Goal: Task Accomplishment & Management: Manage account settings

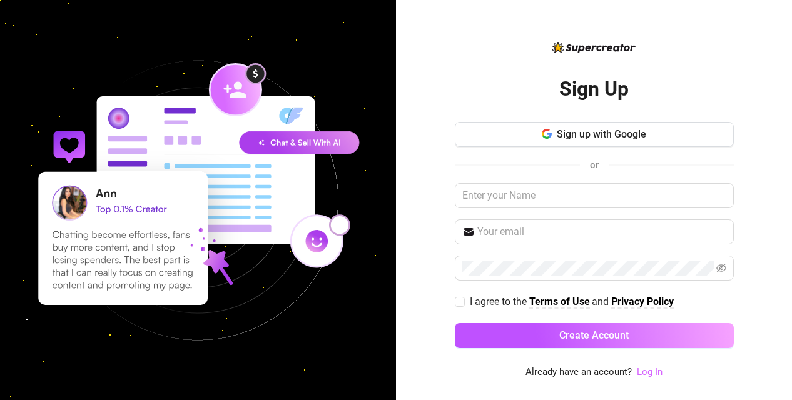
click at [642, 378] on link "Log In" at bounding box center [650, 371] width 26 height 11
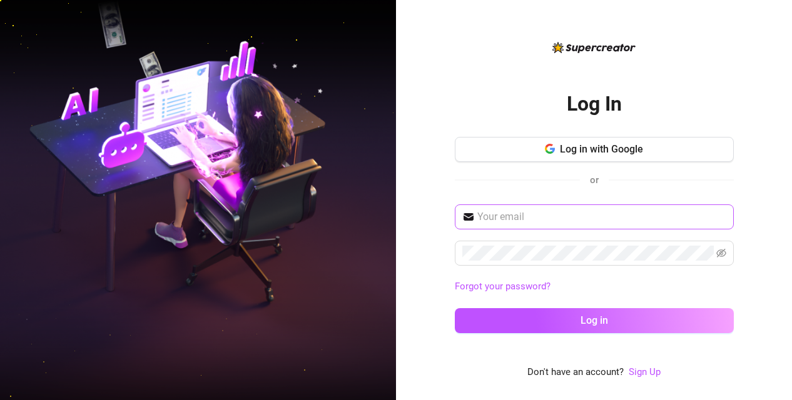
click at [502, 226] on span at bounding box center [594, 216] width 279 height 25
click at [492, 209] on input "text" at bounding box center [601, 216] width 249 height 15
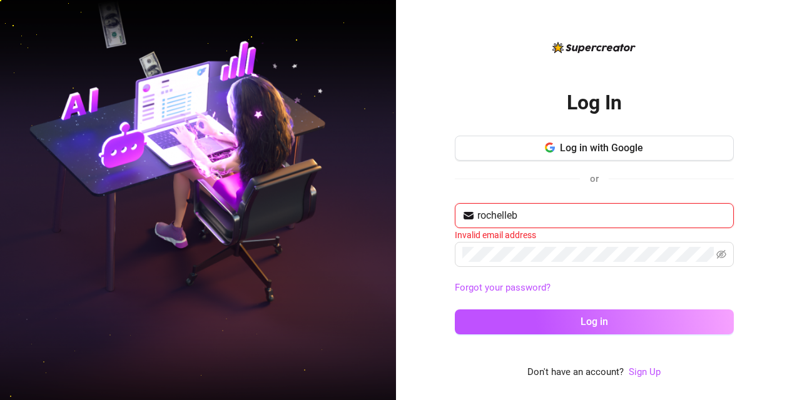
type input "[EMAIL_ADDRESS][DOMAIN_NAME]"
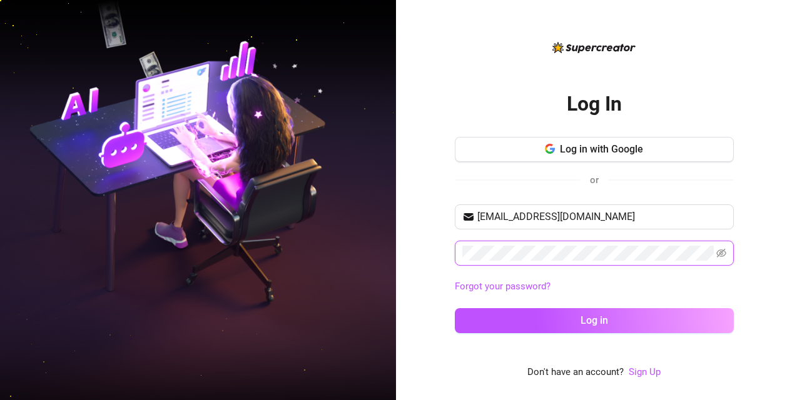
click at [455, 308] on button "Log in" at bounding box center [594, 320] width 279 height 25
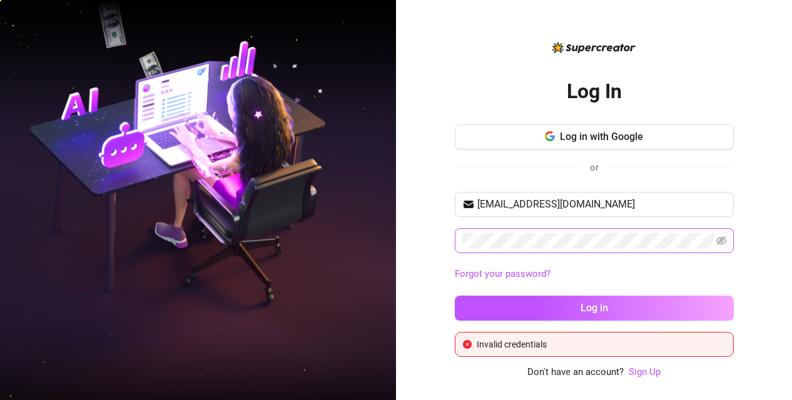
click at [718, 247] on span at bounding box center [721, 240] width 10 height 15
click at [723, 241] on icon "eye-invisible" at bounding box center [721, 241] width 10 height 10
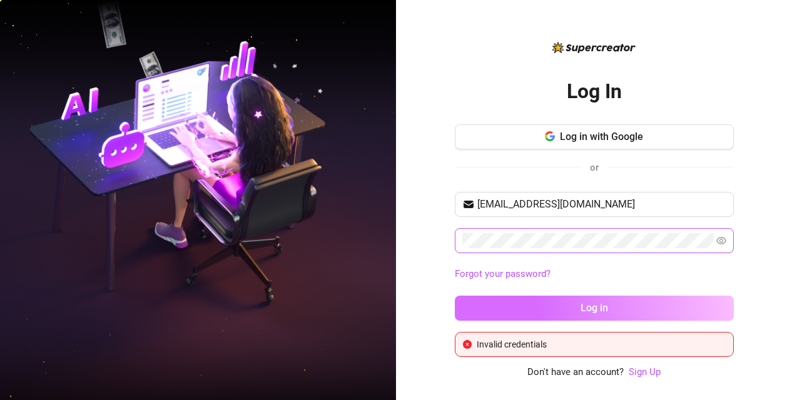
click at [605, 303] on span "Log in" at bounding box center [594, 308] width 28 height 12
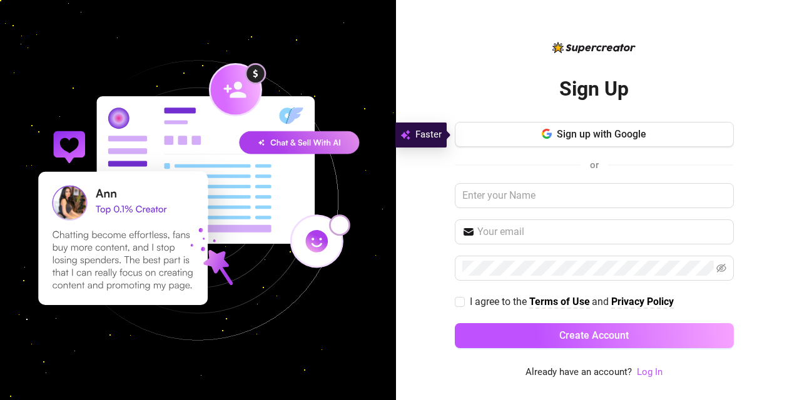
click at [646, 363] on div "Sign Up Sign up with Google or I agree to the Terms of Use and Privacy Policy C…" at bounding box center [594, 210] width 279 height 340
click at [642, 375] on link "Log In" at bounding box center [650, 371] width 26 height 11
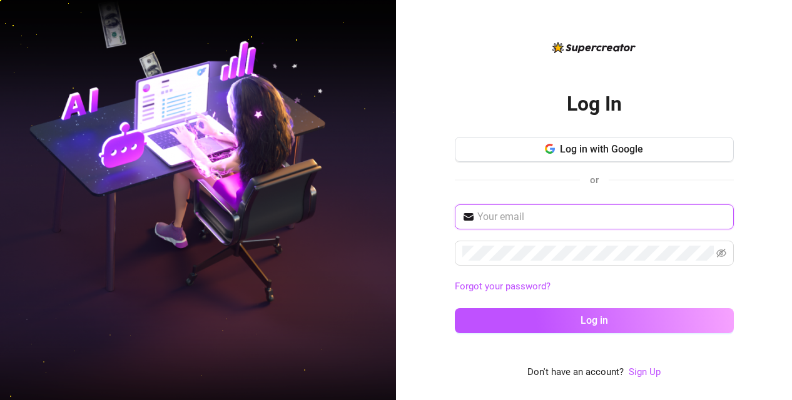
click at [505, 214] on input "text" at bounding box center [601, 216] width 249 height 15
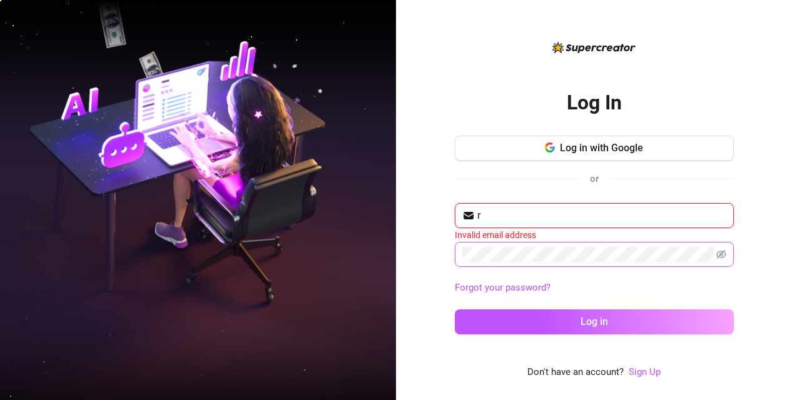
type input "[EMAIL_ADDRESS][DOMAIN_NAME]"
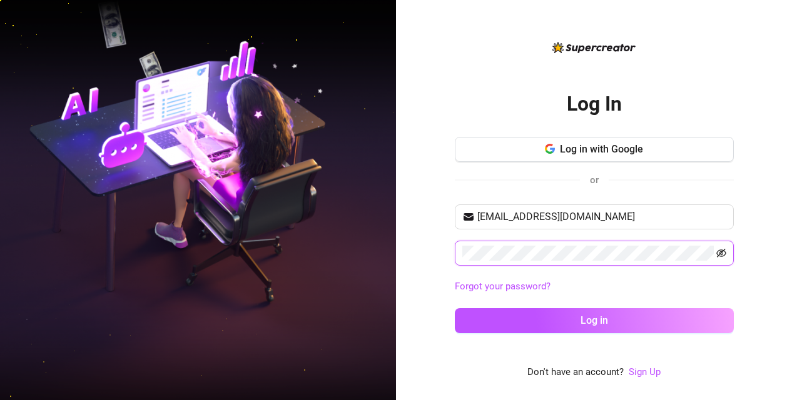
click at [723, 250] on icon "eye-invisible" at bounding box center [721, 253] width 10 height 9
click at [455, 308] on button "Log in" at bounding box center [594, 320] width 279 height 25
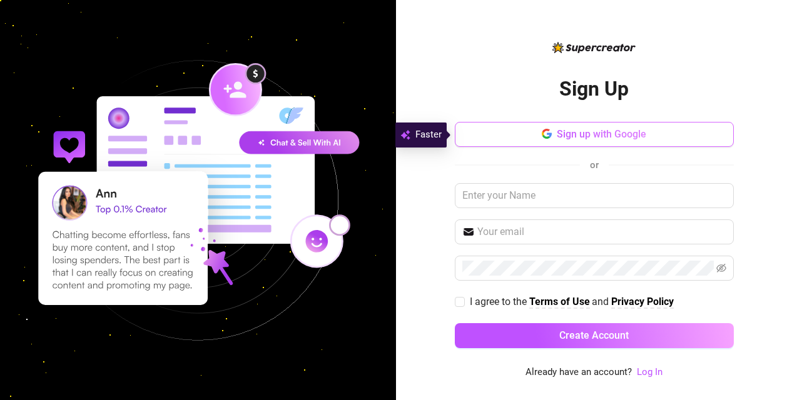
click at [595, 143] on button "Sign up with Google" at bounding box center [594, 134] width 279 height 25
